Goal: Task Accomplishment & Management: Use online tool/utility

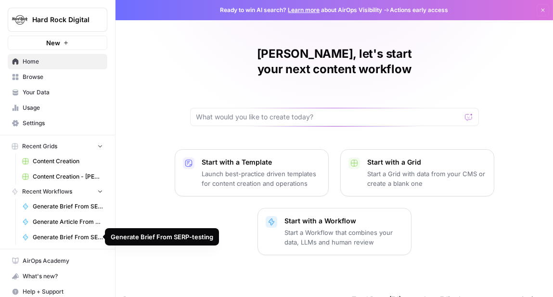
click at [32, 235] on link "Generate Brief From SERP-testing" at bounding box center [63, 237] width 90 height 15
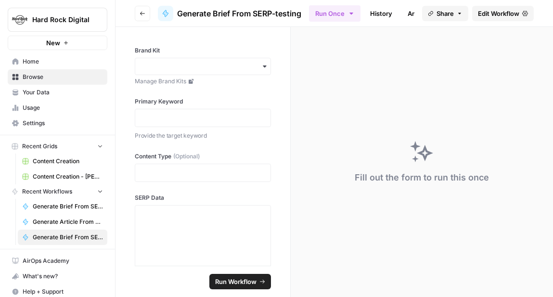
click at [492, 12] on span "Edit Workflow" at bounding box center [498, 14] width 41 height 10
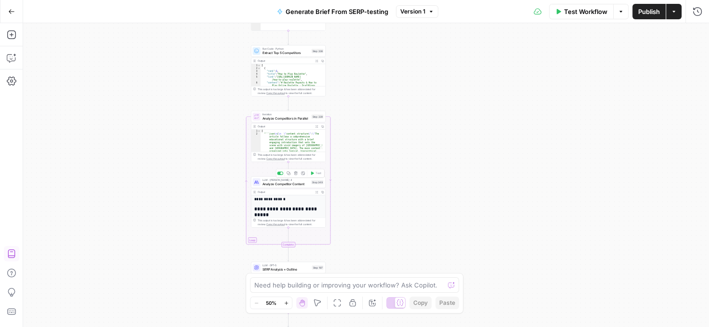
click at [283, 183] on span "Analyze Competitor Content" at bounding box center [285, 183] width 47 height 5
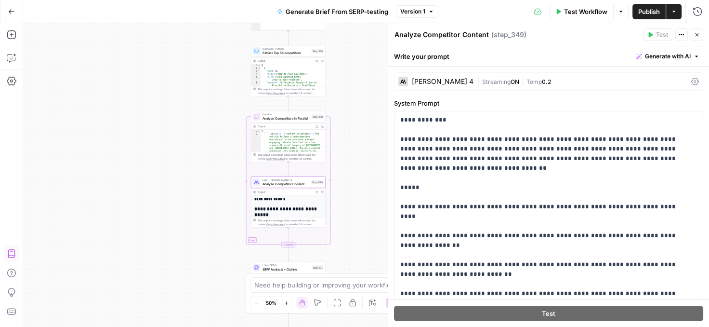
click at [553, 36] on icon "button" at bounding box center [697, 35] width 6 height 6
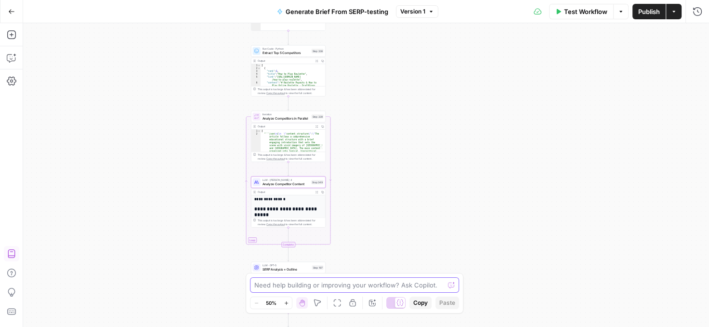
click at [359, 280] on textarea at bounding box center [349, 285] width 190 height 10
type textarea "can I split step 339 into 5 steps"
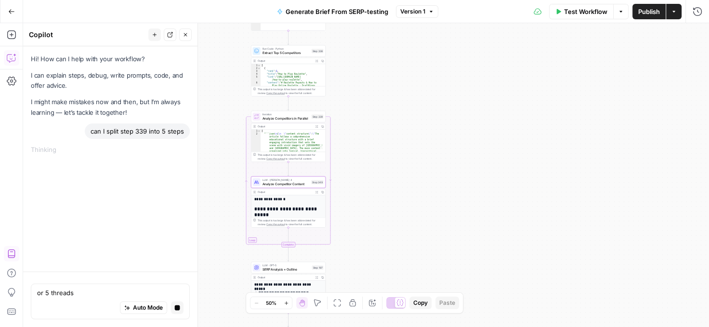
type textarea "or 5 threads"
click at [174, 297] on button "Stop generating" at bounding box center [177, 307] width 13 height 13
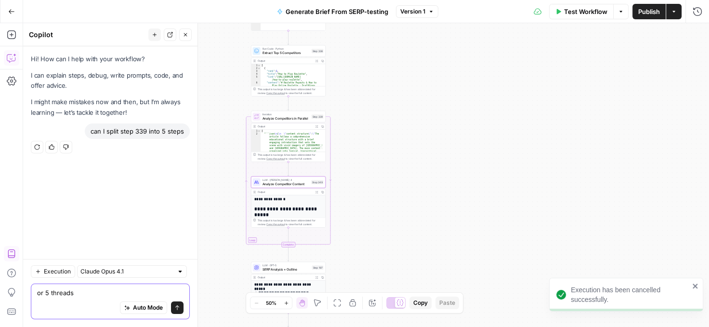
click at [177, 297] on icon "submit" at bounding box center [177, 307] width 4 height 5
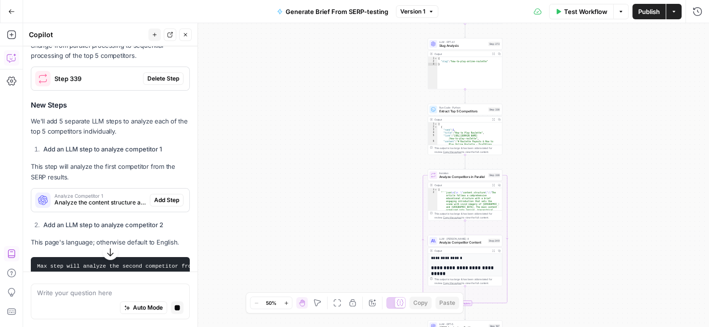
scroll to position [161, 0]
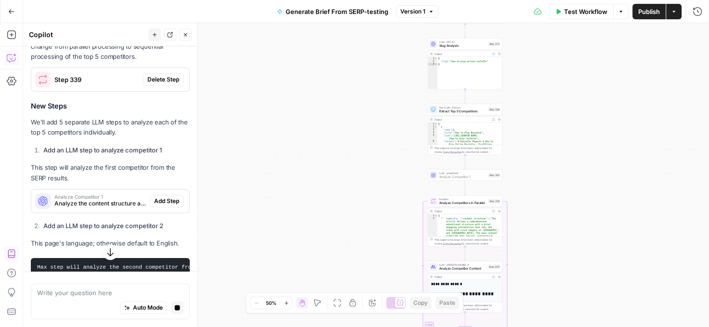
click at [156, 201] on span "Add Step" at bounding box center [166, 200] width 25 height 9
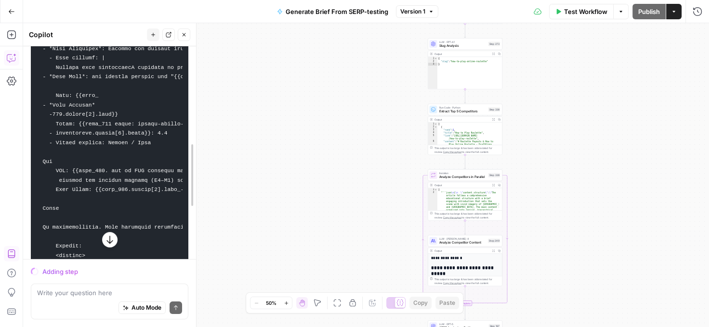
scroll to position [4143, 0]
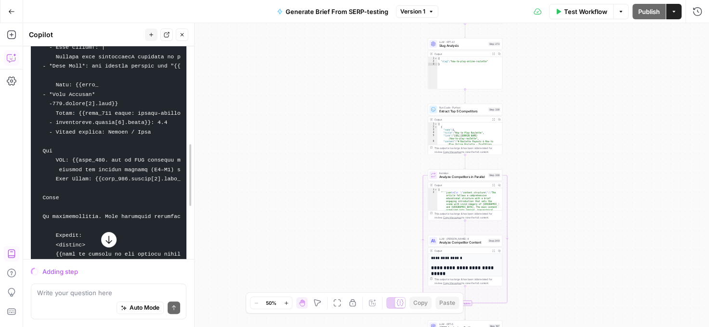
drag, startPoint x: 195, startPoint y: 216, endPoint x: 189, endPoint y: 232, distance: 16.9
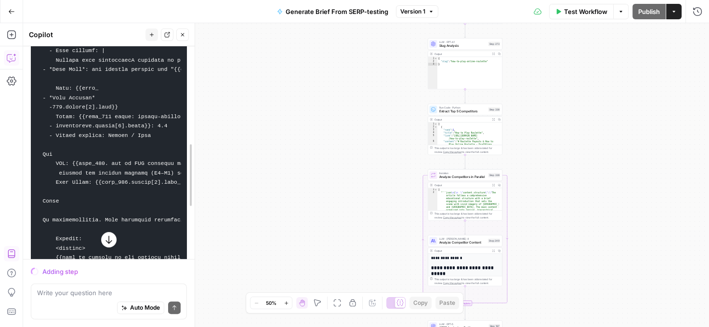
drag, startPoint x: 192, startPoint y: 216, endPoint x: 190, endPoint y: 233, distance: 17.4
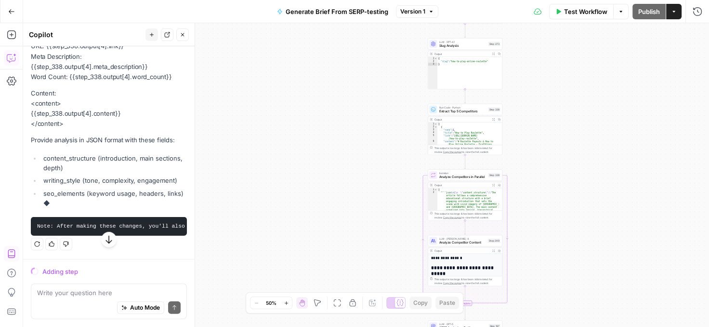
scroll to position [6722, 0]
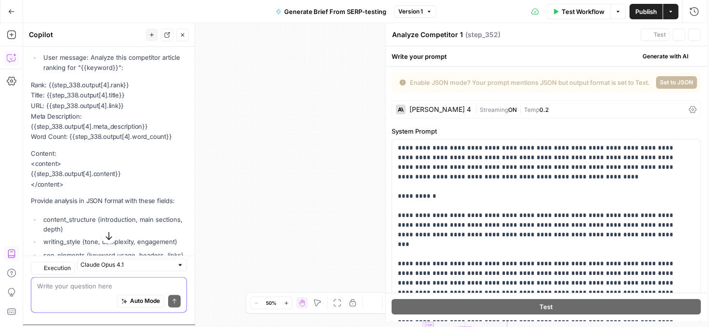
click at [81, 288] on textarea at bounding box center [109, 286] width 144 height 10
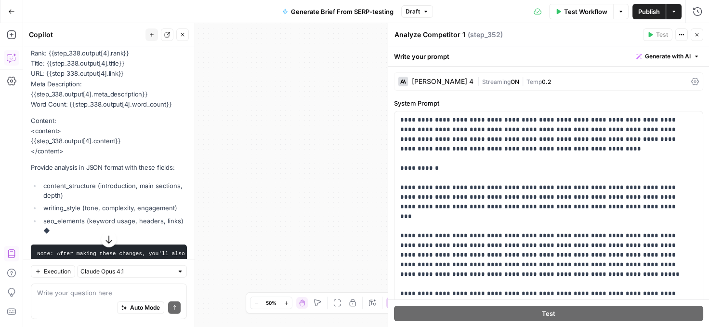
click at [553, 32] on button "Close" at bounding box center [697, 34] width 13 height 13
